Goal: Contribute content

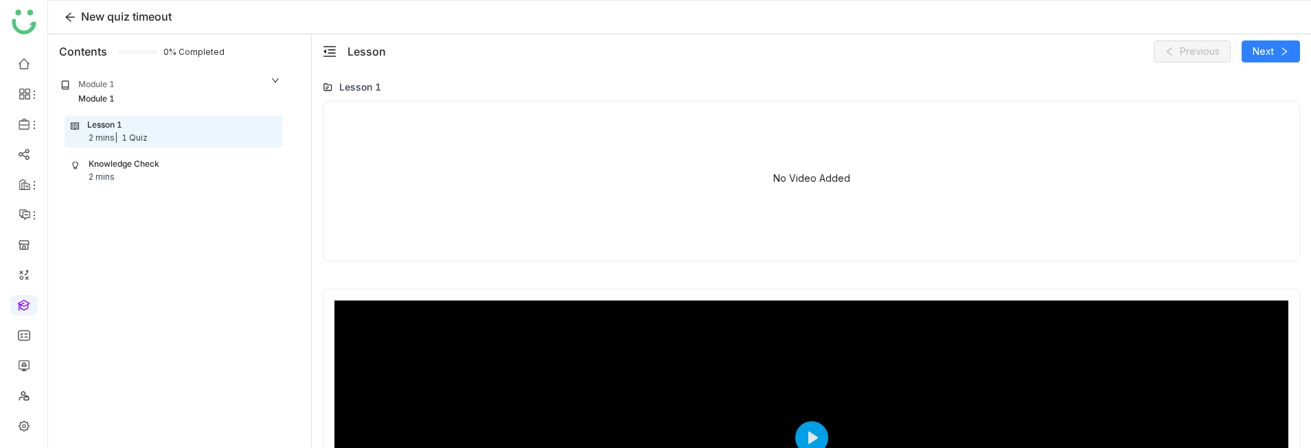
scroll to position [38, 0]
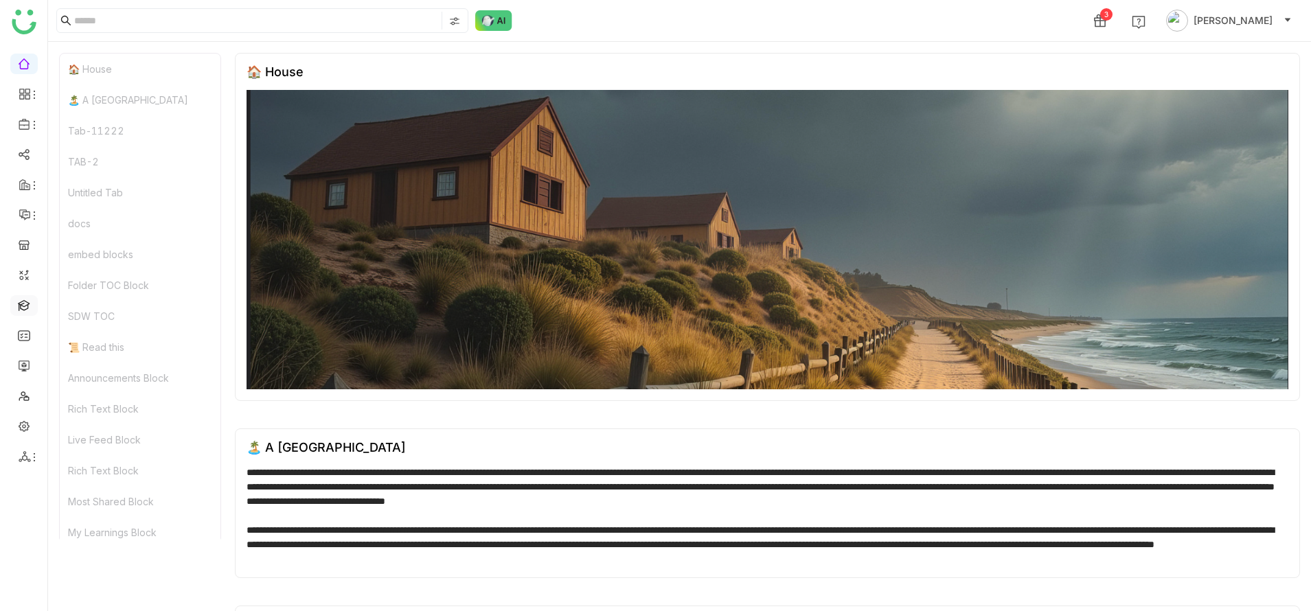
click at [22, 306] on link at bounding box center [24, 305] width 12 height 12
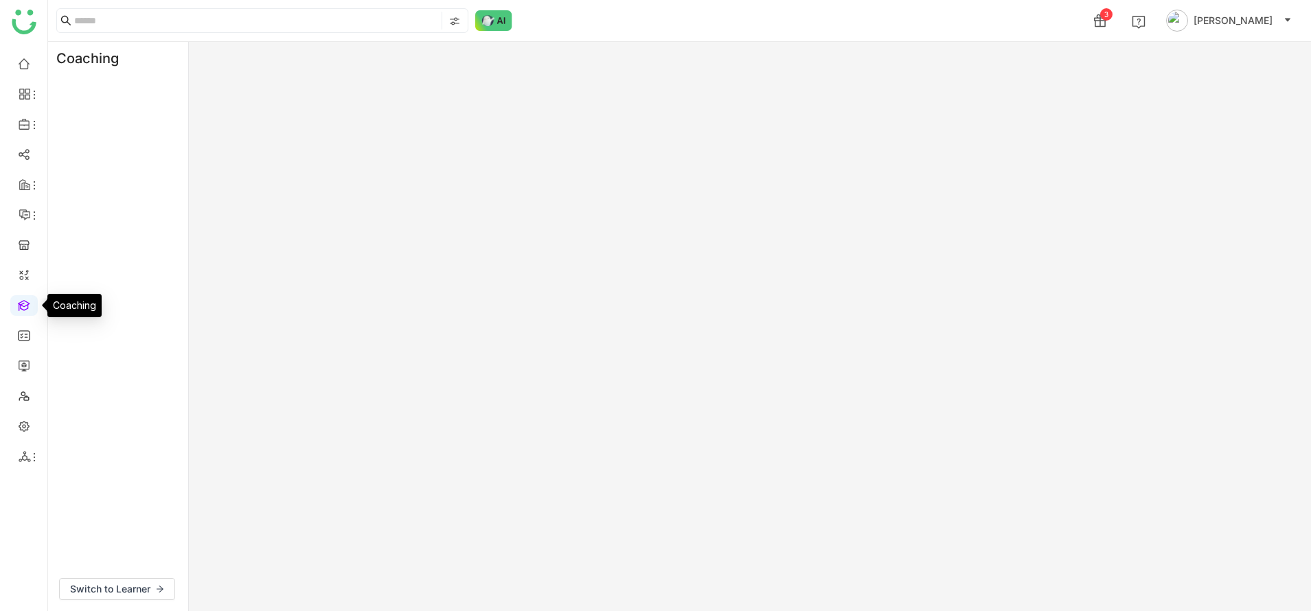
click at [22, 306] on link at bounding box center [24, 305] width 12 height 12
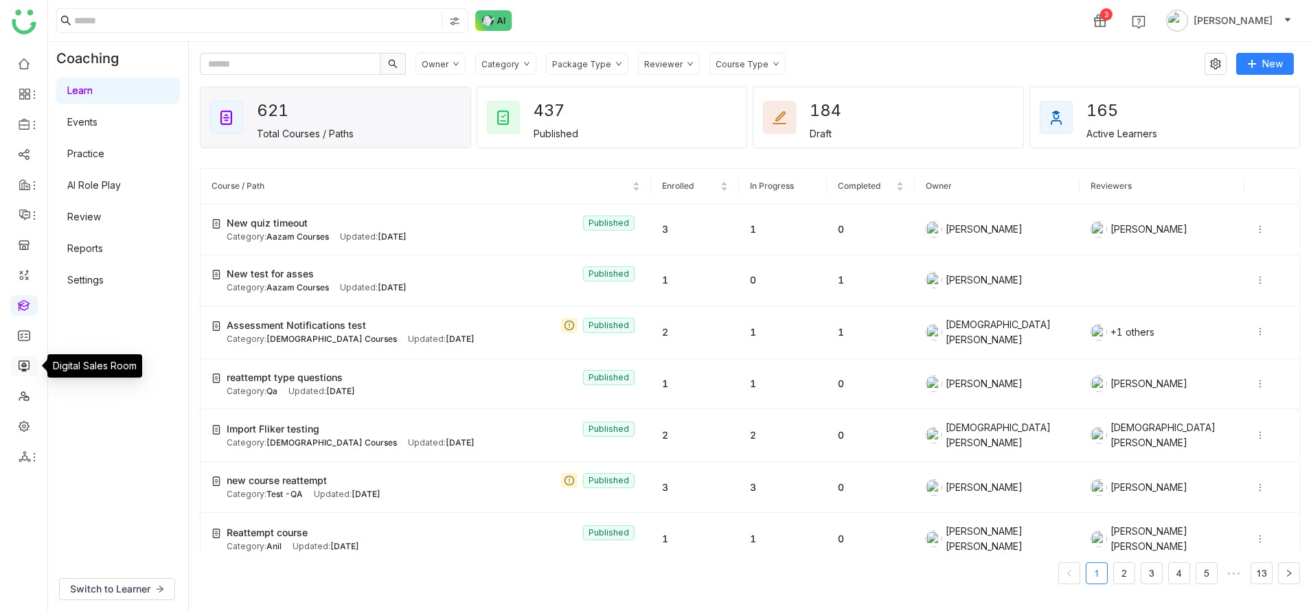
click at [27, 363] on link at bounding box center [24, 365] width 12 height 12
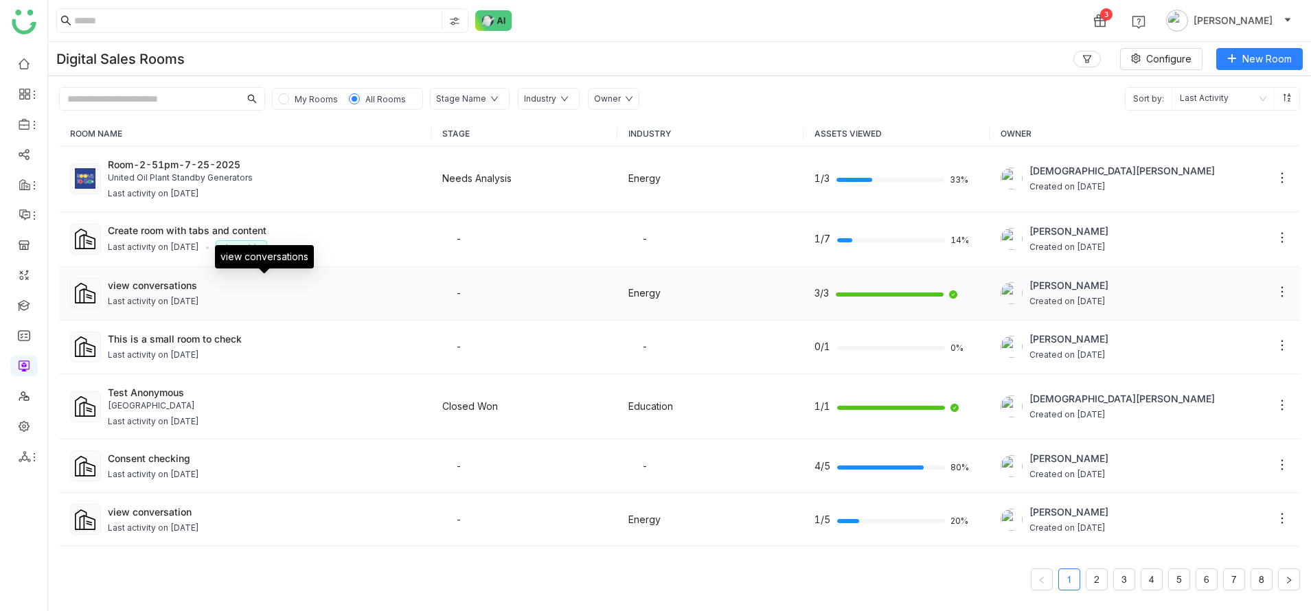
click at [177, 290] on div "view conversations" at bounding box center [264, 285] width 313 height 14
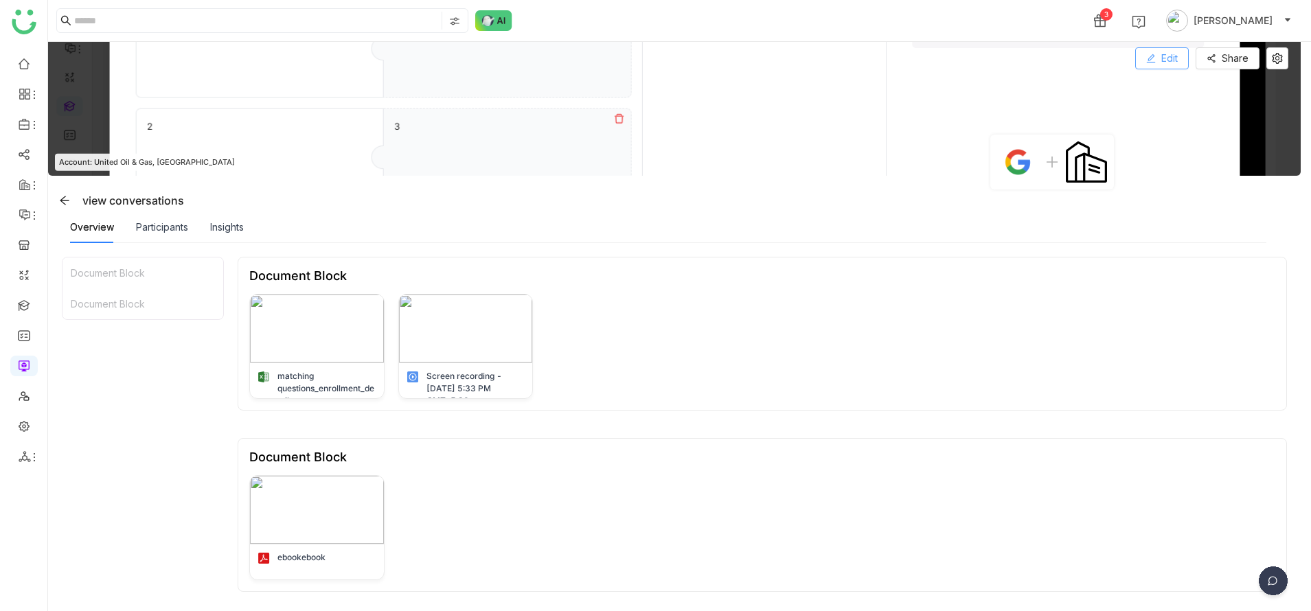
click at [1178, 60] on span "Edit" at bounding box center [1169, 58] width 16 height 15
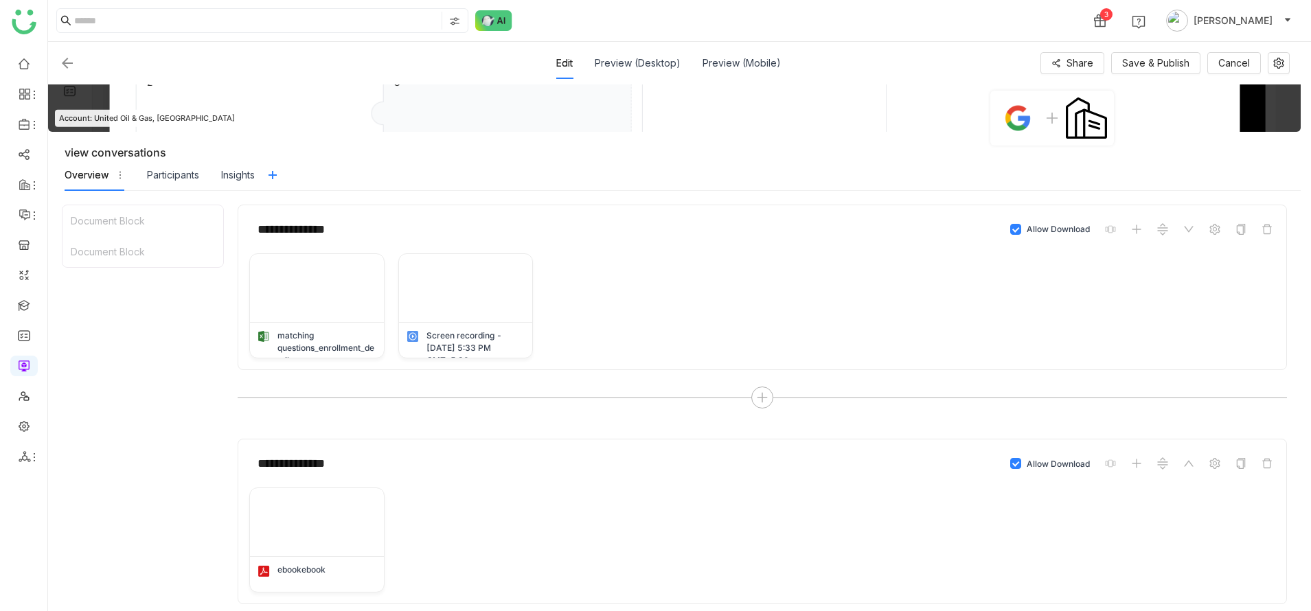
scroll to position [195, 0]
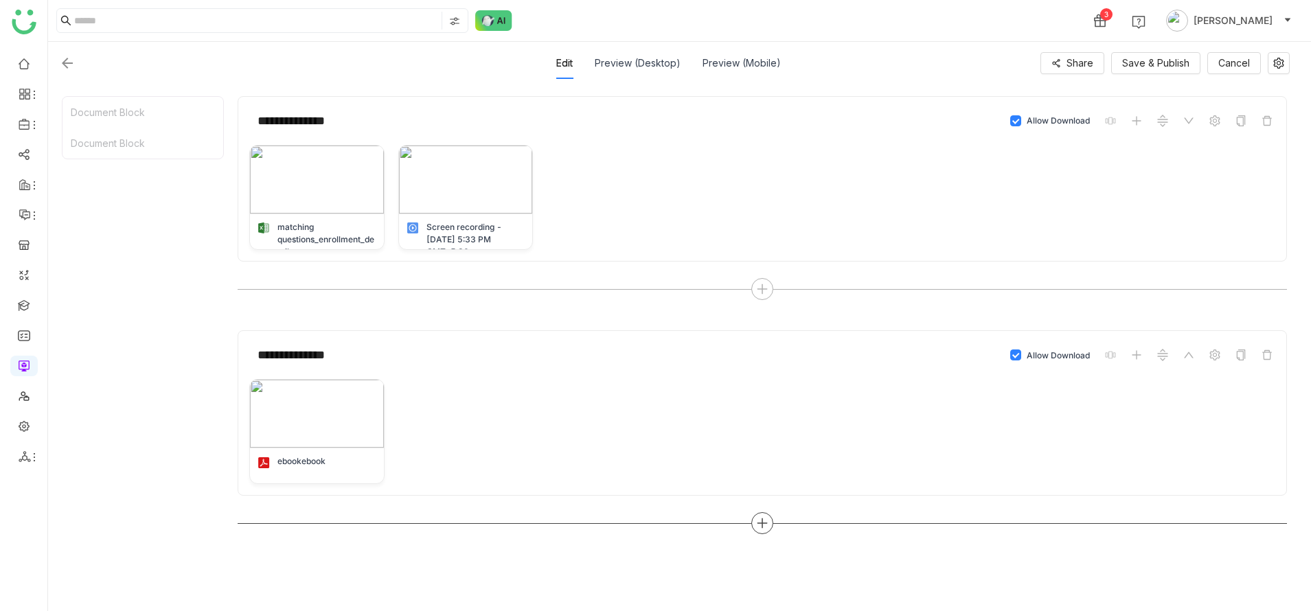
click at [773, 527] on div at bounding box center [762, 523] width 22 height 22
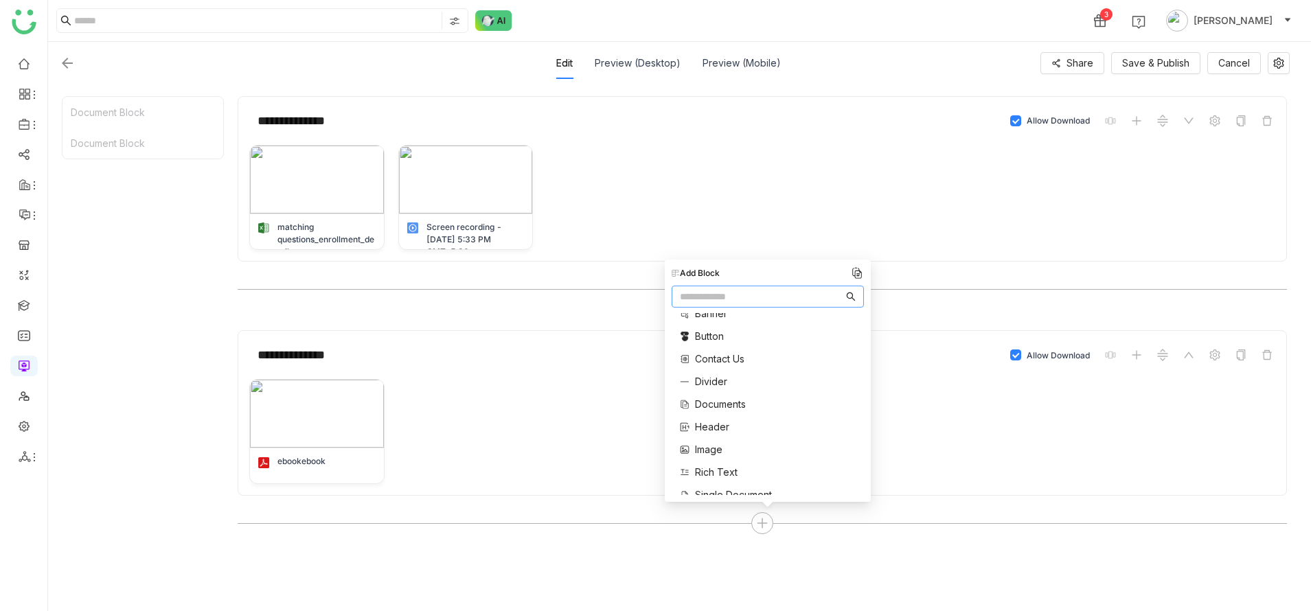
scroll to position [16, 0]
click at [716, 474] on span "Rich Text" at bounding box center [716, 469] width 43 height 14
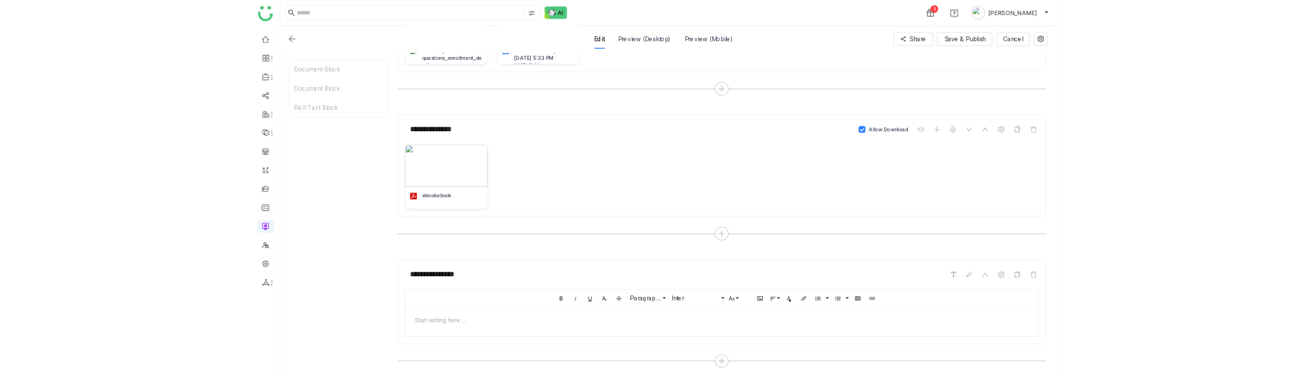
scroll to position [574, 0]
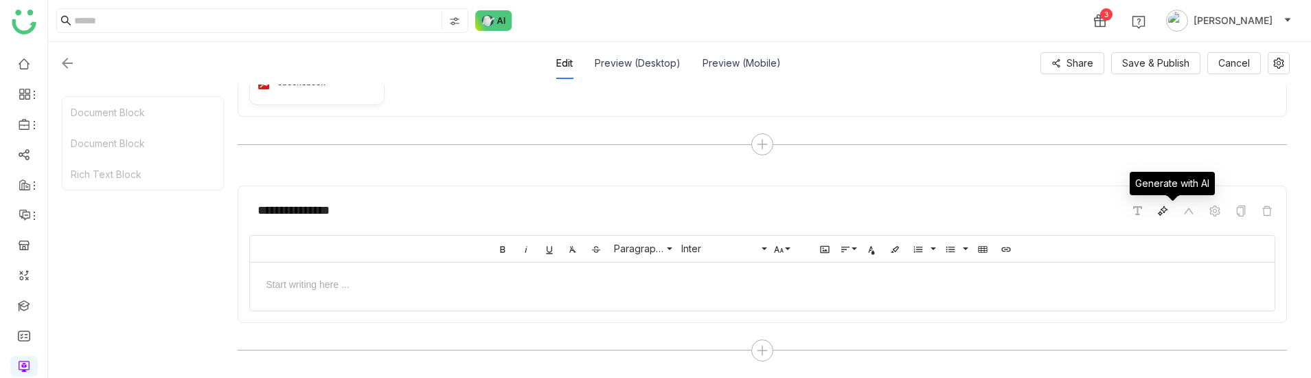
click at [1170, 216] on span at bounding box center [1163, 211] width 16 height 16
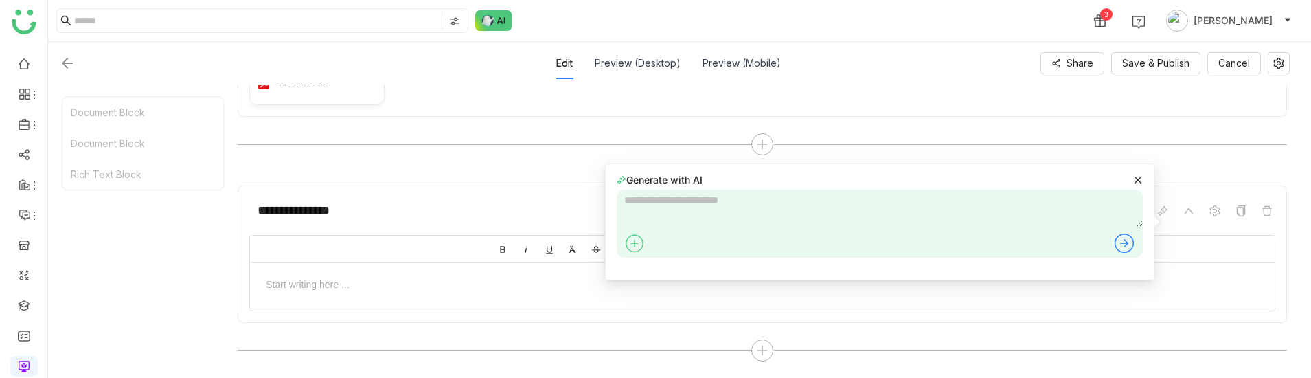
click at [812, 198] on textarea at bounding box center [880, 208] width 526 height 37
type textarea "**********"
click at [1128, 247] on icon at bounding box center [1124, 243] width 22 height 22
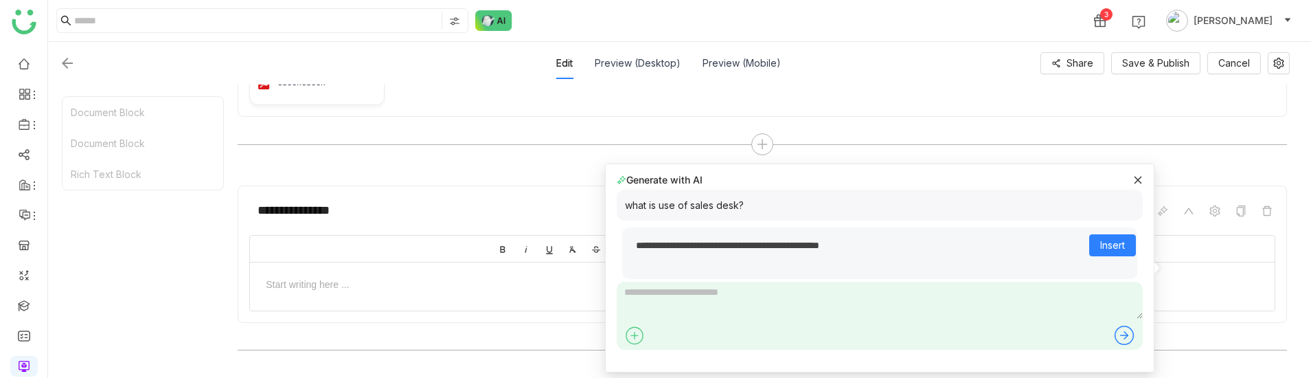
click at [856, 204] on div "what is use of sales desk?" at bounding box center [880, 205] width 526 height 31
click at [736, 203] on div "what is use of sales desk?" at bounding box center [880, 205] width 526 height 31
drag, startPoint x: 749, startPoint y: 203, endPoint x: 620, endPoint y: 206, distance: 128.5
click at [619, 206] on div "what is use of sales desk?" at bounding box center [880, 205] width 526 height 31
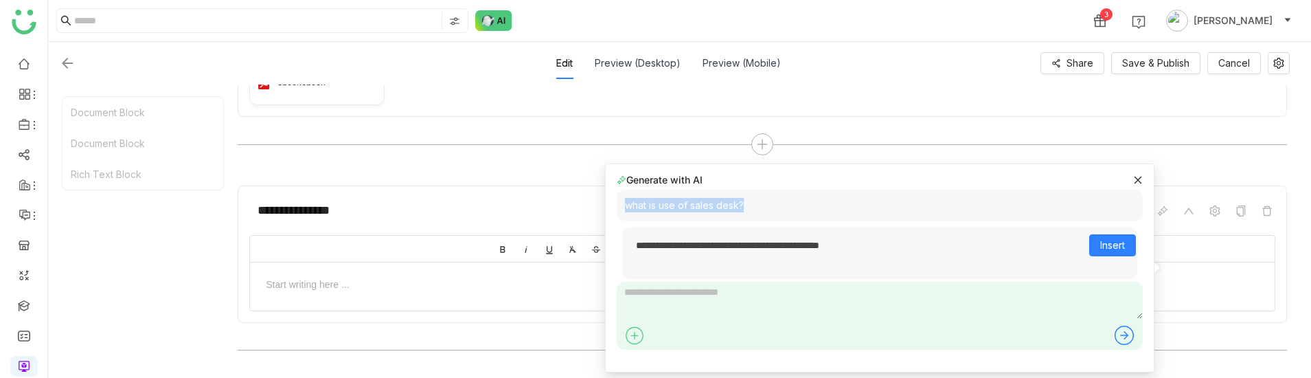
copy div "what is use of sales desk?"
click at [1135, 181] on icon at bounding box center [1138, 180] width 10 height 10
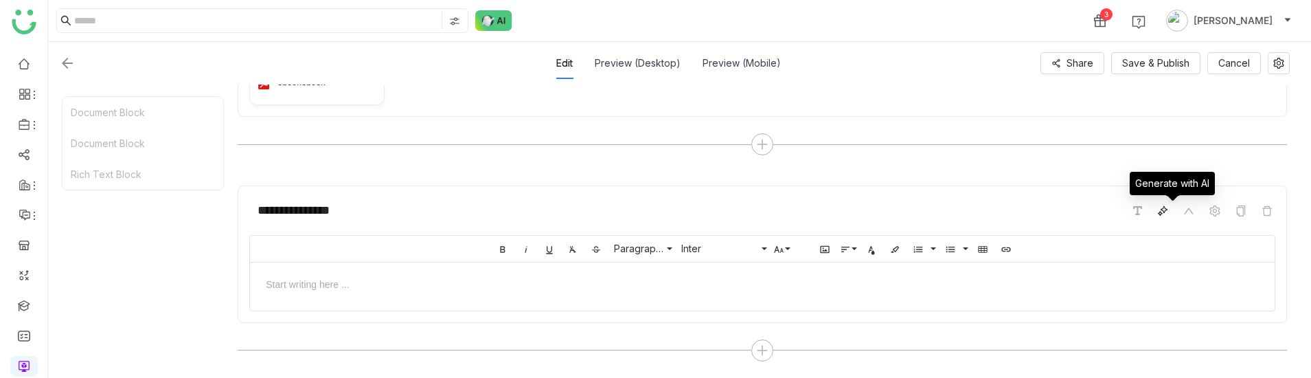
click at [1168, 208] on icon at bounding box center [1162, 210] width 11 height 11
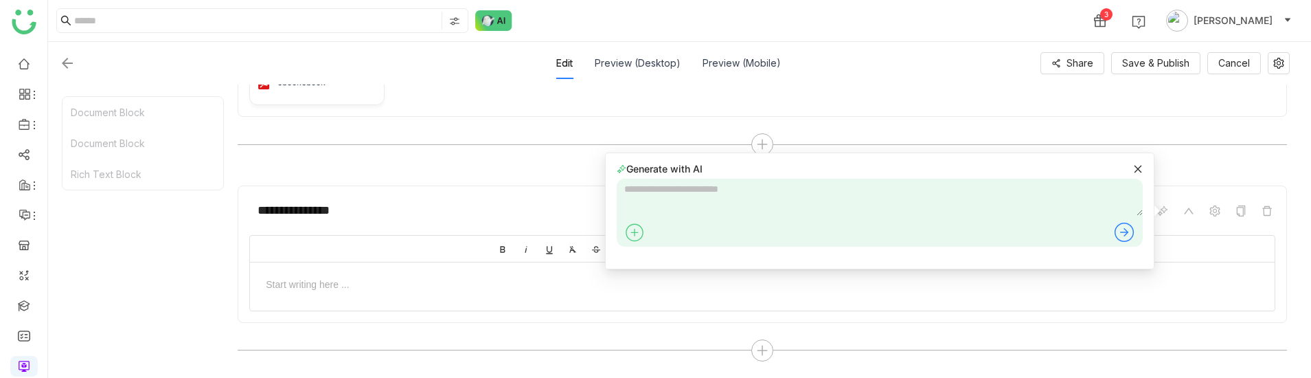
click at [961, 185] on textarea at bounding box center [880, 197] width 526 height 37
type textarea "**********"
click at [1132, 231] on icon at bounding box center [1124, 232] width 22 height 22
